Goal: Information Seeking & Learning: Check status

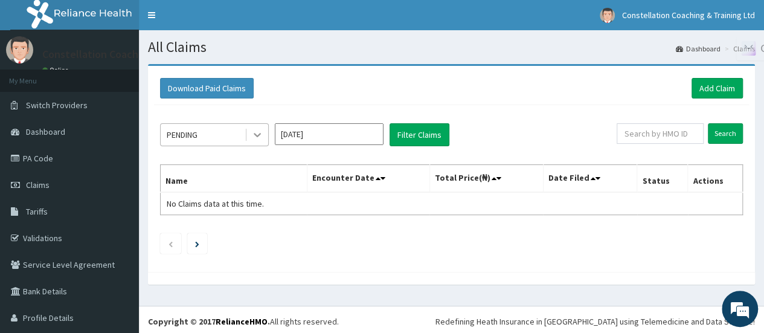
click at [256, 137] on icon at bounding box center [257, 135] width 12 height 12
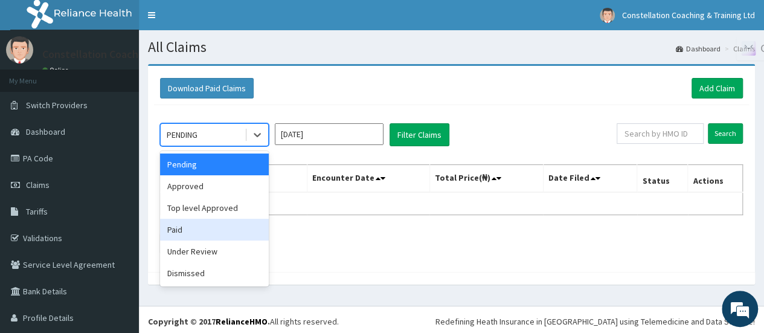
click at [207, 224] on div "Paid" at bounding box center [214, 230] width 109 height 22
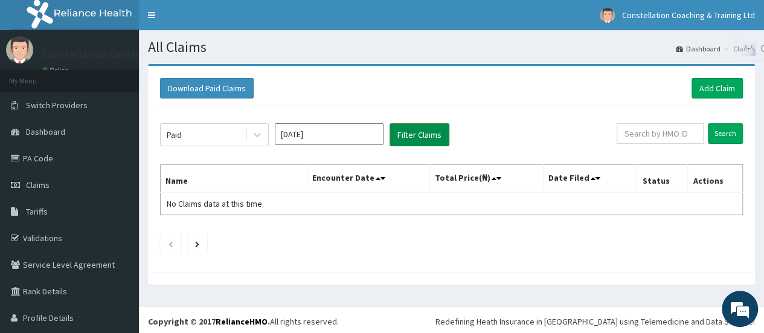
click at [405, 135] on button "Filter Claims" at bounding box center [420, 134] width 60 height 23
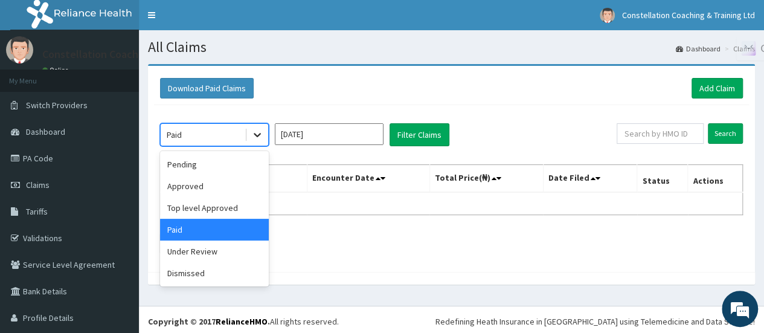
click at [260, 131] on icon at bounding box center [257, 135] width 12 height 12
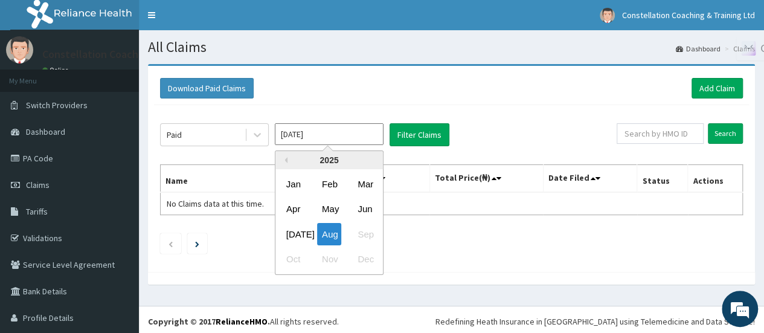
click at [328, 138] on input "[DATE]" at bounding box center [329, 134] width 109 height 22
click at [295, 226] on div "[DATE]" at bounding box center [294, 234] width 24 height 22
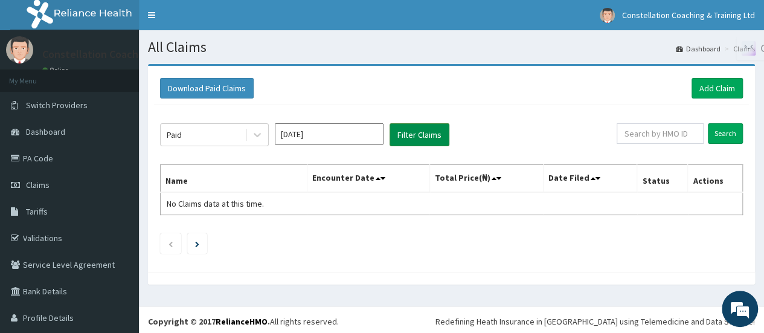
click at [411, 137] on button "Filter Claims" at bounding box center [420, 134] width 60 height 23
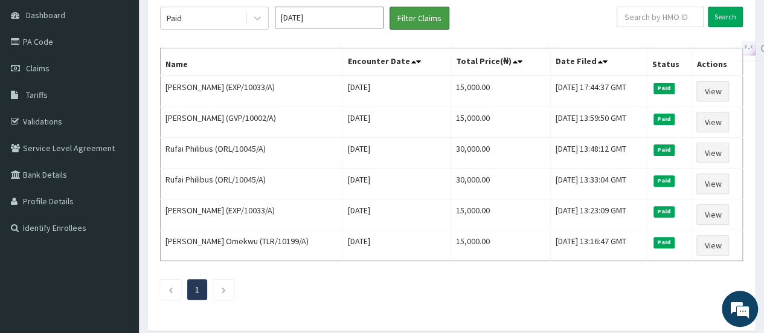
scroll to position [115, 0]
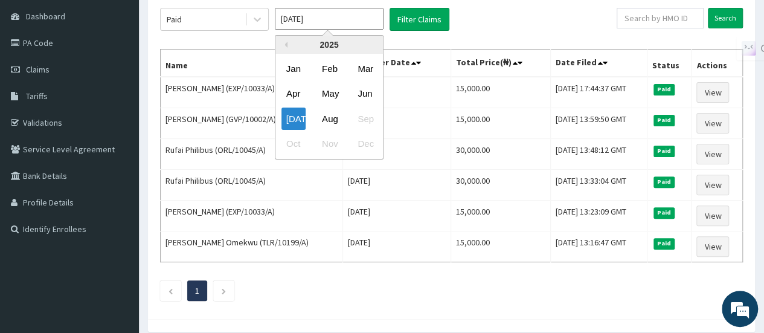
click at [347, 27] on input "[DATE]" at bounding box center [329, 19] width 109 height 22
click at [335, 121] on div "Aug" at bounding box center [329, 119] width 24 height 22
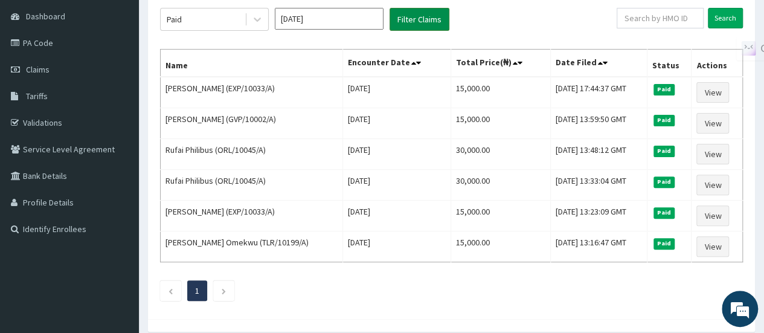
click at [409, 15] on button "Filter Claims" at bounding box center [420, 19] width 60 height 23
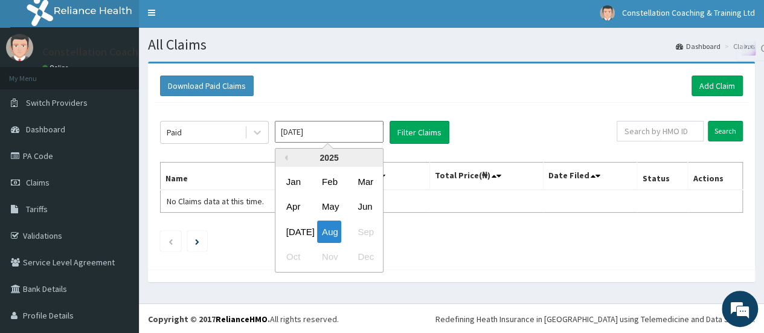
click at [311, 136] on input "[DATE]" at bounding box center [329, 132] width 109 height 22
click at [297, 224] on div "[DATE]" at bounding box center [294, 232] width 24 height 22
type input "[DATE]"
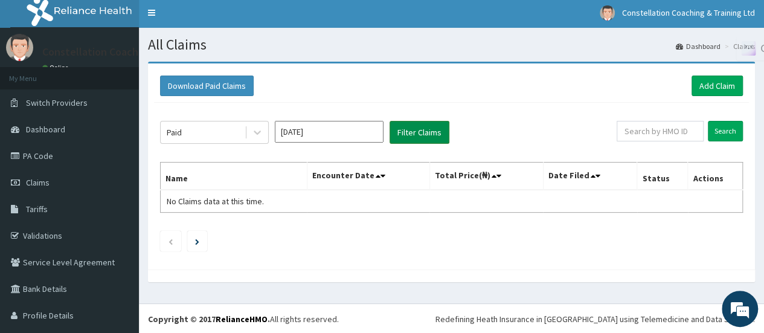
click at [427, 131] on button "Filter Claims" at bounding box center [420, 132] width 60 height 23
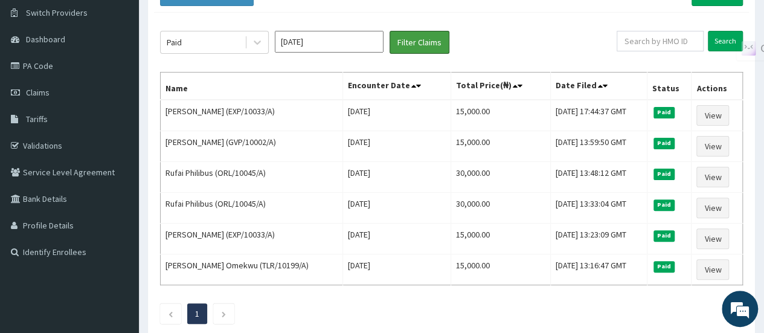
scroll to position [0, 0]
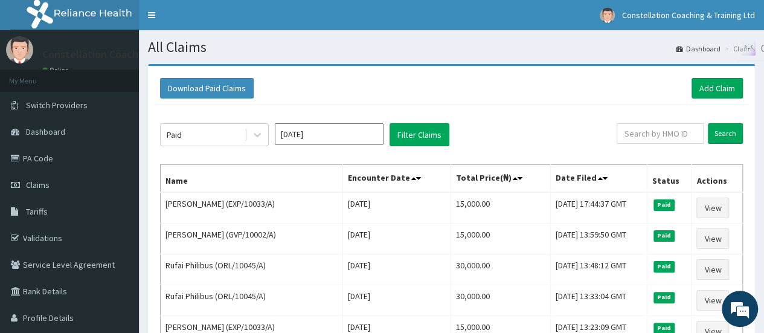
click at [229, 77] on div "Download Paid Claims Add Claim" at bounding box center [451, 88] width 595 height 33
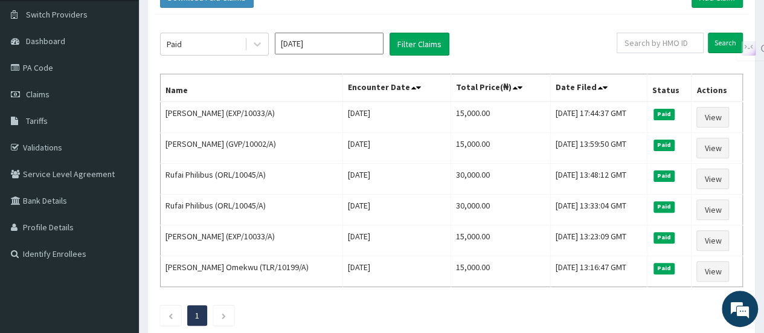
scroll to position [92, 0]
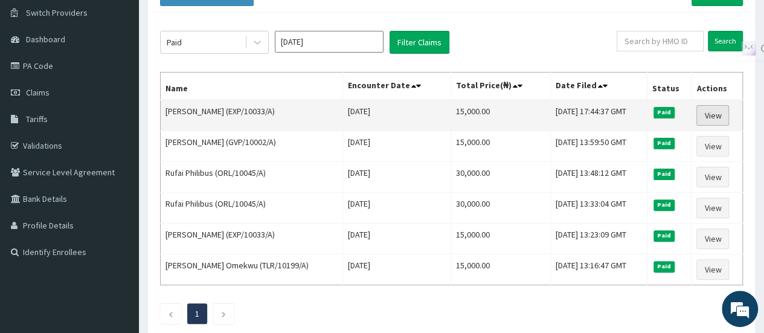
click at [709, 117] on link "View" at bounding box center [713, 115] width 33 height 21
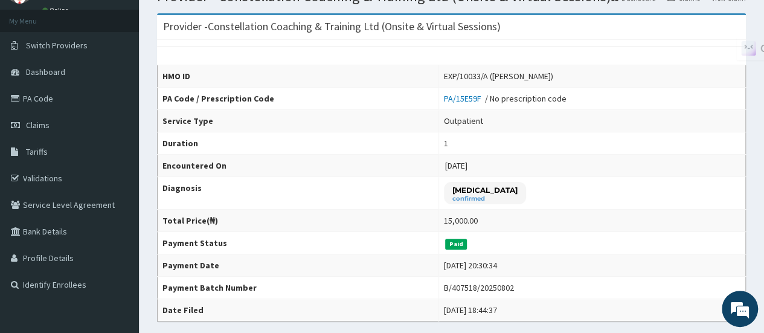
scroll to position [103, 0]
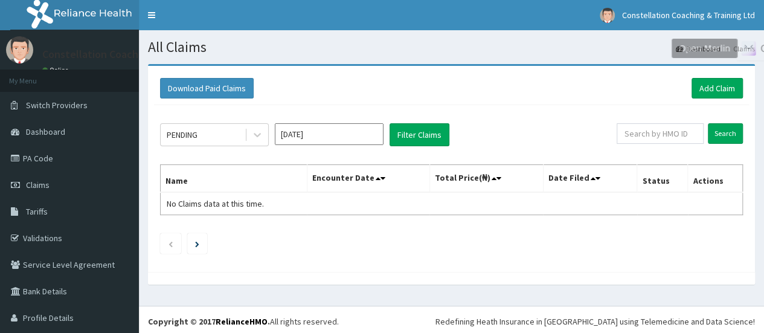
scroll to position [2, 0]
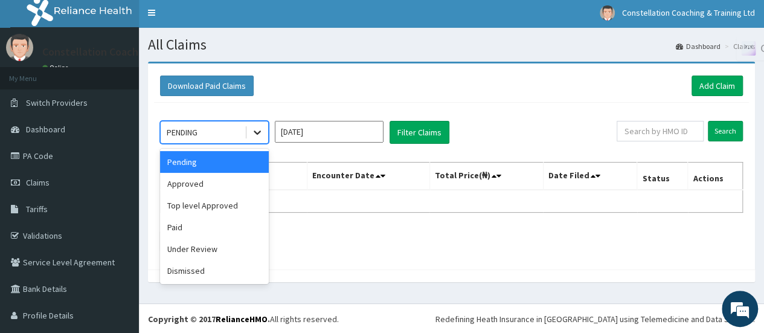
click at [250, 130] on div at bounding box center [258, 132] width 22 height 22
click at [219, 223] on div "Paid" at bounding box center [214, 227] width 109 height 22
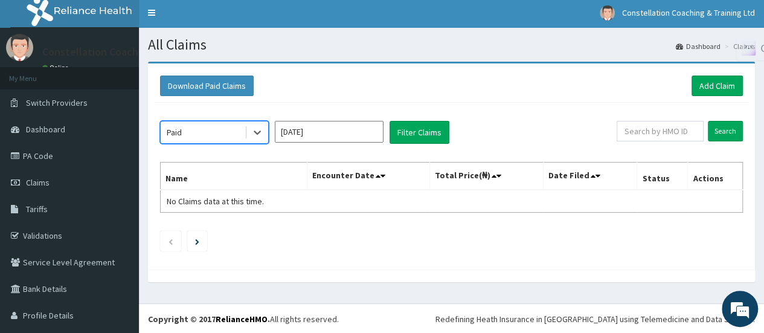
click at [346, 137] on input "Aug 2025" at bounding box center [329, 132] width 109 height 22
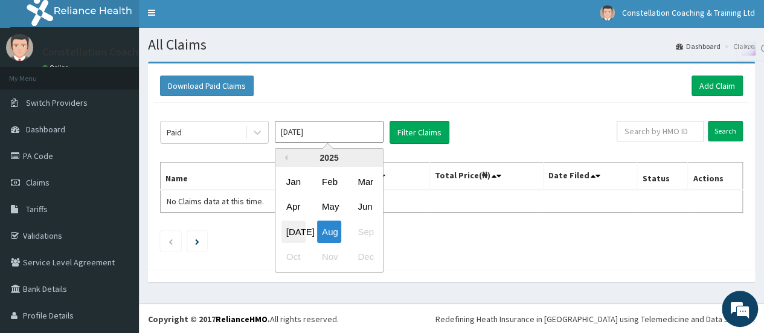
click at [305, 229] on div "Jul" at bounding box center [294, 232] width 24 height 22
type input "Jul 2025"
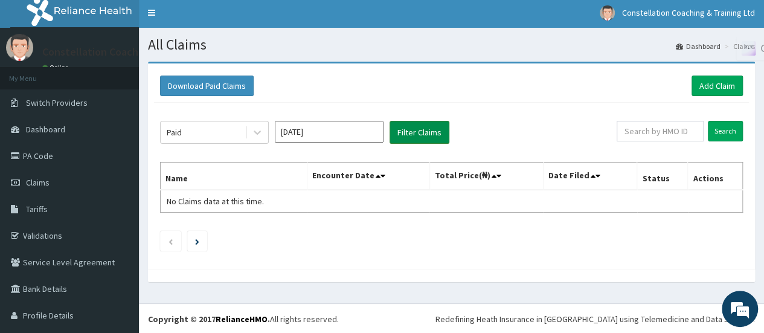
click at [409, 126] on button "Filter Claims" at bounding box center [420, 132] width 60 height 23
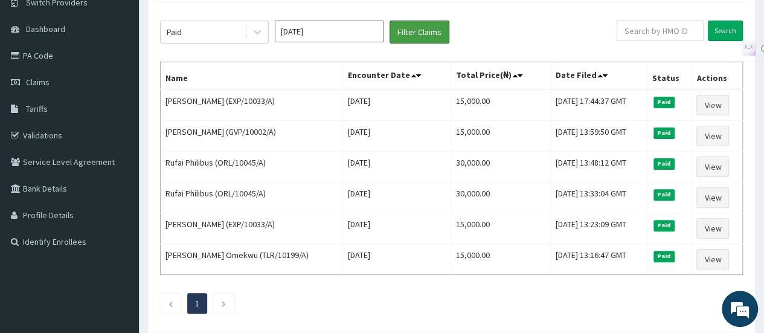
scroll to position [106, 0]
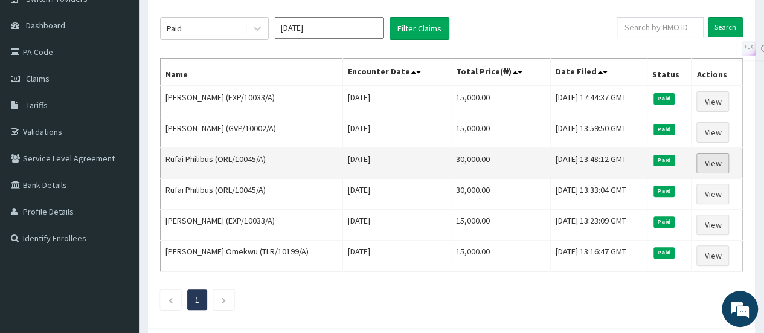
click at [709, 157] on link "View" at bounding box center [713, 163] width 33 height 21
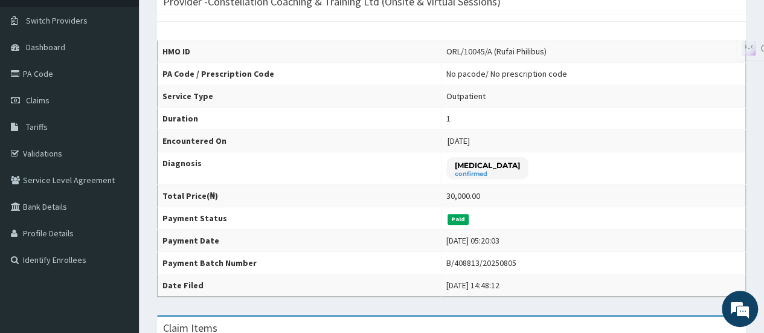
scroll to position [86, 0]
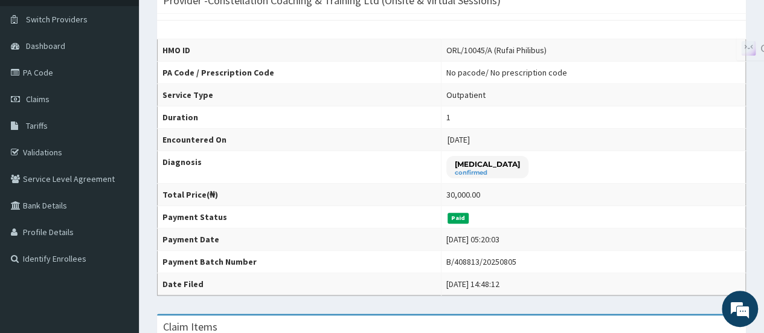
drag, startPoint x: 751, startPoint y: 121, endPoint x: 753, endPoint y: 113, distance: 8.8
click at [753, 113] on div "Provider - Constellation Coaching & Training Ltd (Onsite & Virtual Sessions) HM…" at bounding box center [451, 321] width 607 height 668
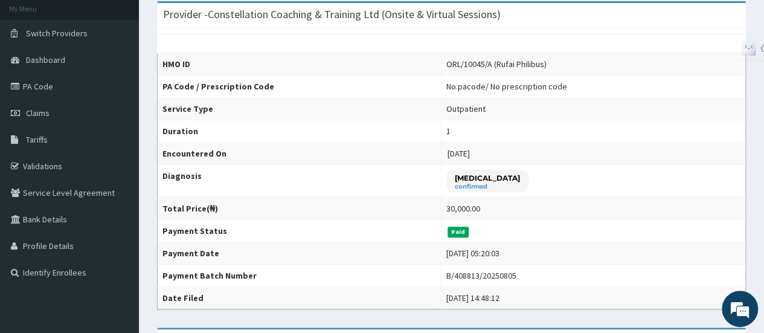
scroll to position [76, 0]
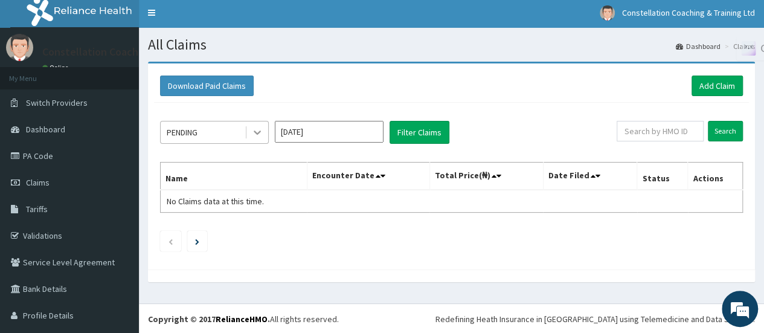
click at [262, 126] on icon at bounding box center [257, 132] width 12 height 12
click at [224, 84] on button "Download Paid Claims" at bounding box center [207, 86] width 94 height 21
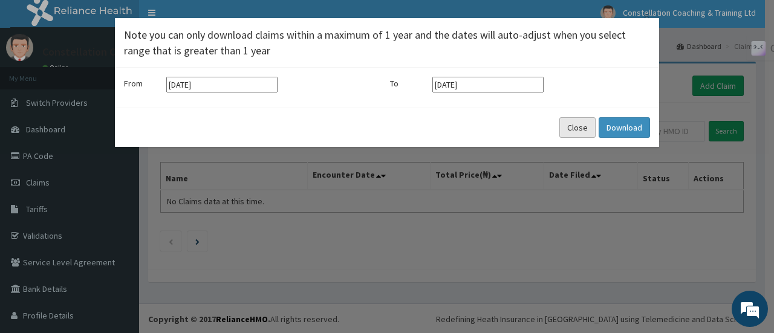
click at [578, 122] on button "Close" at bounding box center [577, 127] width 36 height 21
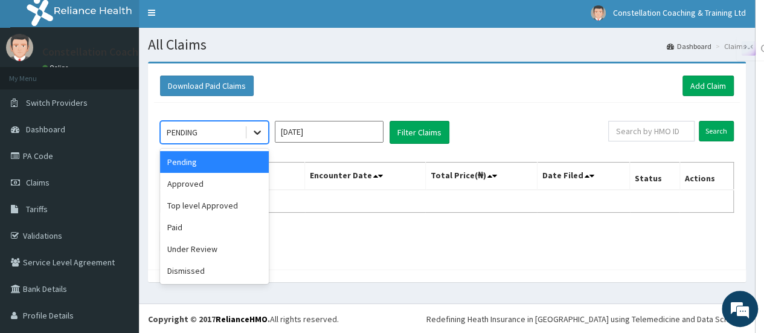
click at [257, 129] on icon at bounding box center [257, 132] width 12 height 12
click at [208, 228] on div "Paid" at bounding box center [214, 227] width 109 height 22
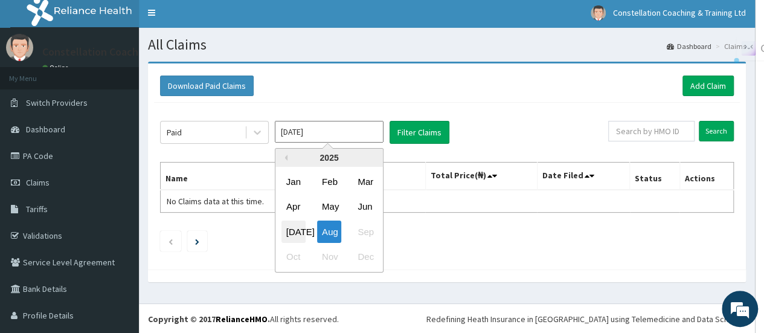
drag, startPoint x: 370, startPoint y: 134, endPoint x: 299, endPoint y: 234, distance: 123.1
click at [299, 144] on div "[DATE] Previous Year [DATE] Feb Mar Apr May Jun [DATE] Aug Sep Oct Nov Dec" at bounding box center [329, 132] width 109 height 23
click at [299, 234] on div "[DATE]" at bounding box center [294, 232] width 24 height 22
type input "[DATE]"
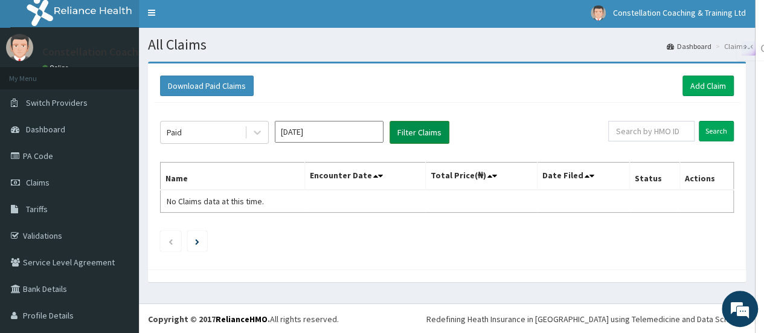
click at [404, 135] on button "Filter Claims" at bounding box center [420, 132] width 60 height 23
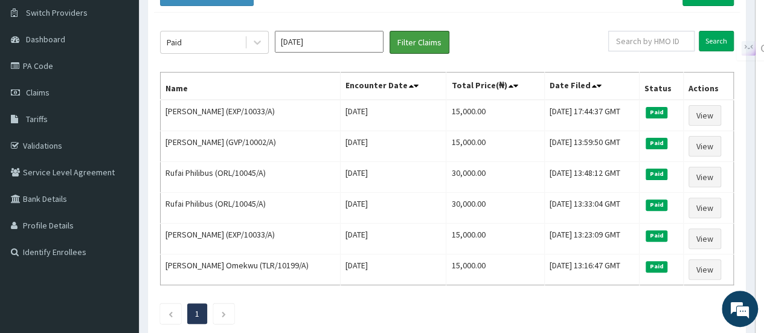
scroll to position [86, 0]
